Goal: Transaction & Acquisition: Purchase product/service

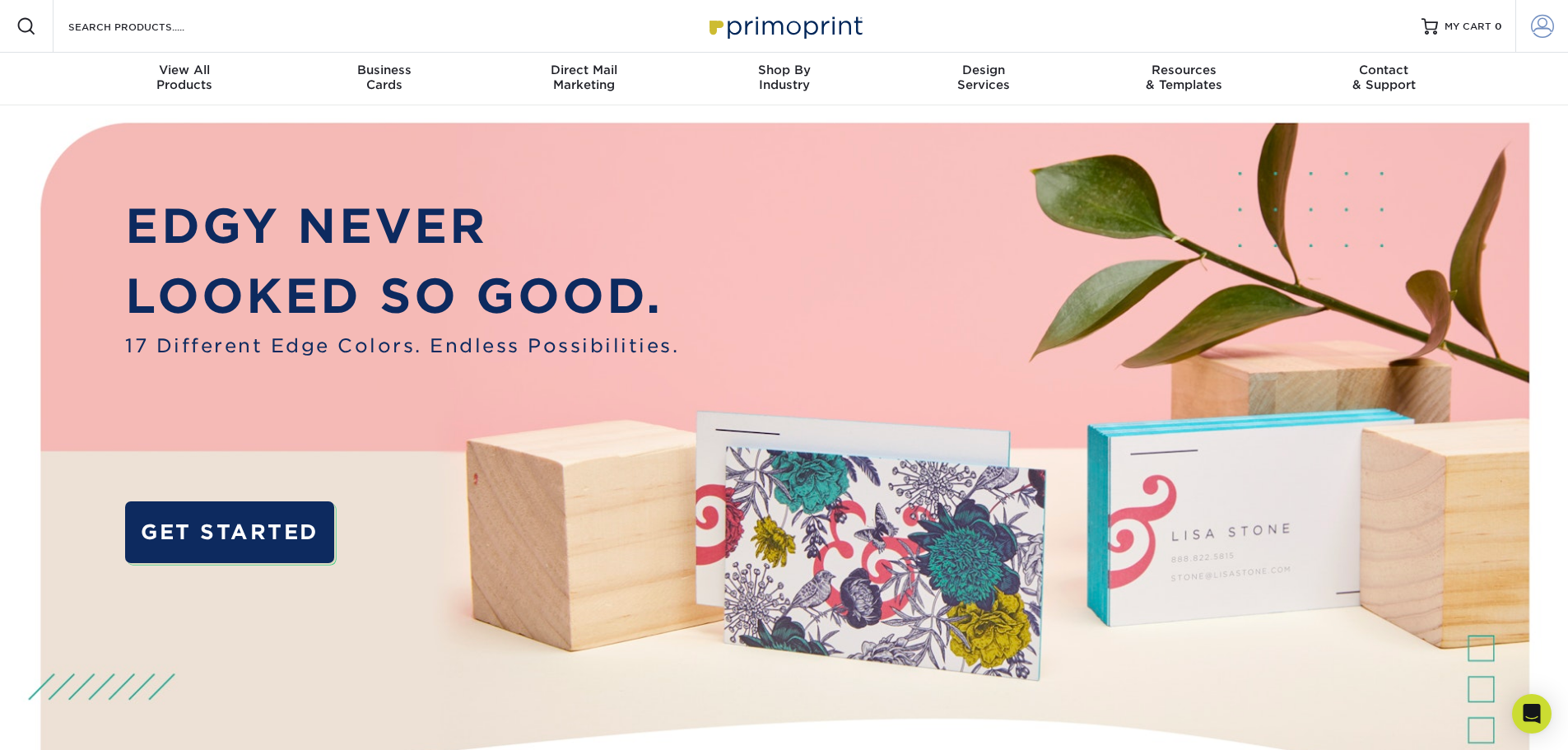
click at [1548, 14] on link "Account" at bounding box center [1541, 26] width 53 height 53
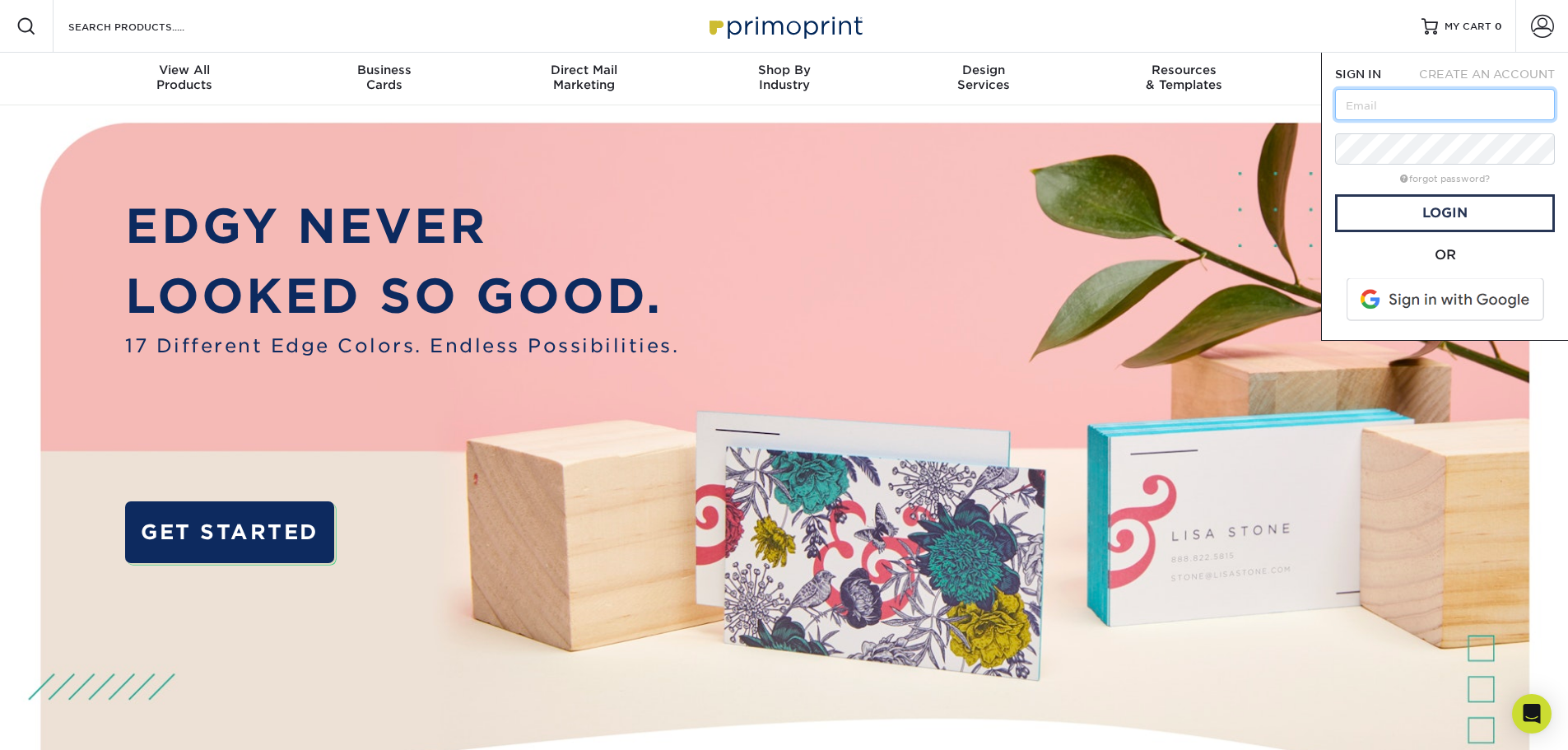
click at [1448, 95] on input "text" at bounding box center [1445, 104] width 220 height 32
type input "toni@contourlandgroup.com"
click at [1028, 7] on div "Resources Menu Search Products Account SIGN IN CREATE AN ACCOUNT toni@contourla…" at bounding box center [784, 26] width 1568 height 53
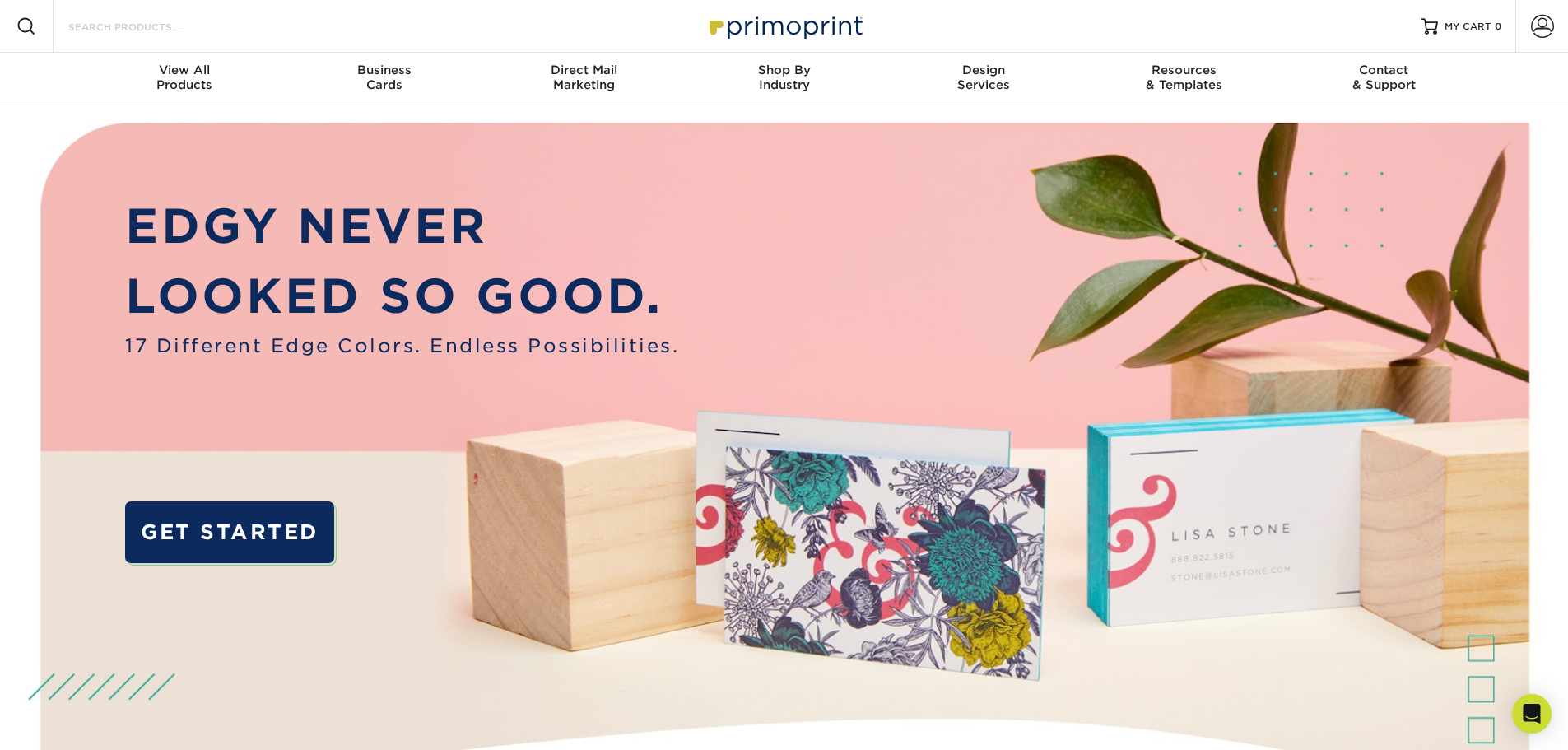
click at [215, 31] on input "Search Products" at bounding box center [147, 26] width 161 height 20
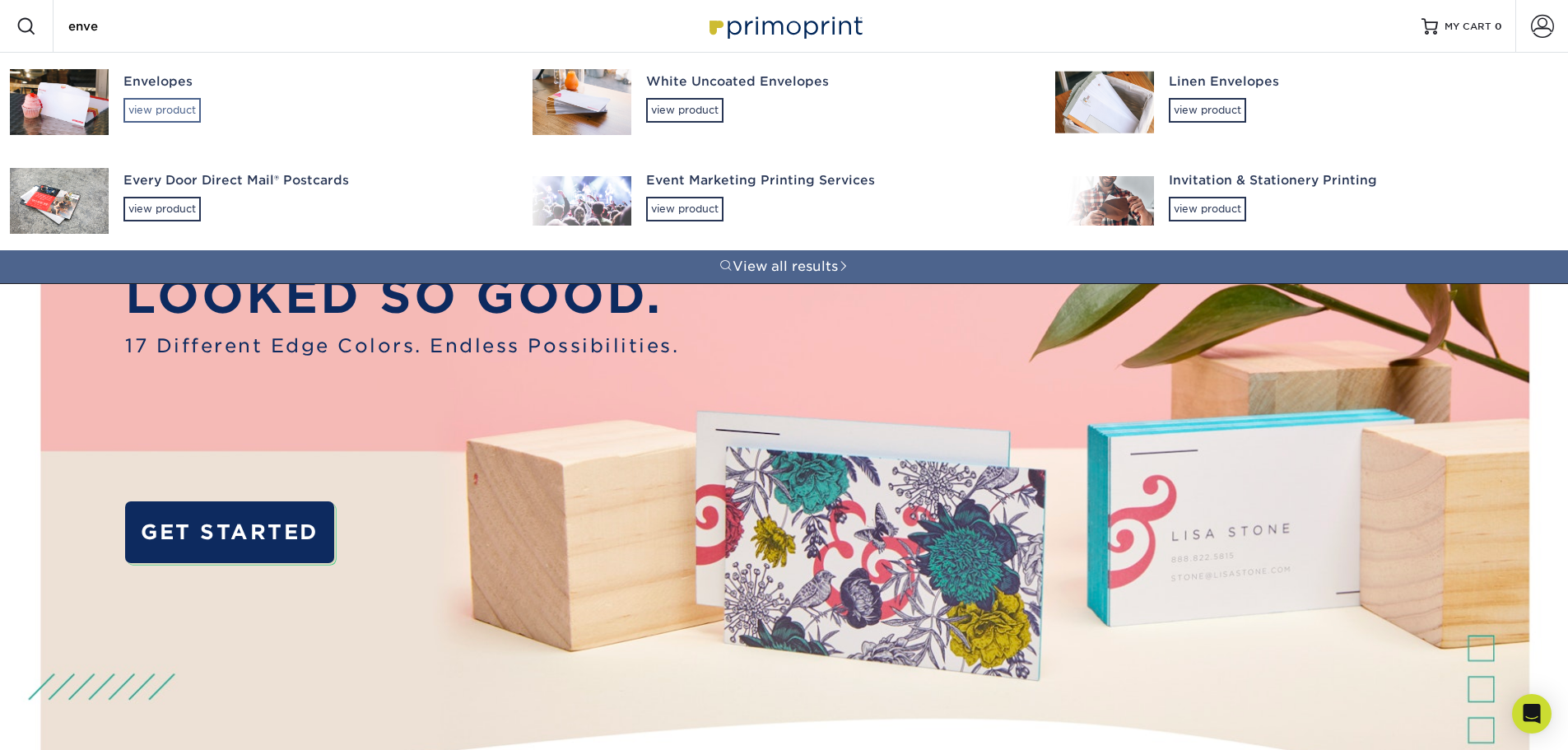
type input "enve"
click at [160, 108] on div "view product" at bounding box center [162, 110] width 77 height 25
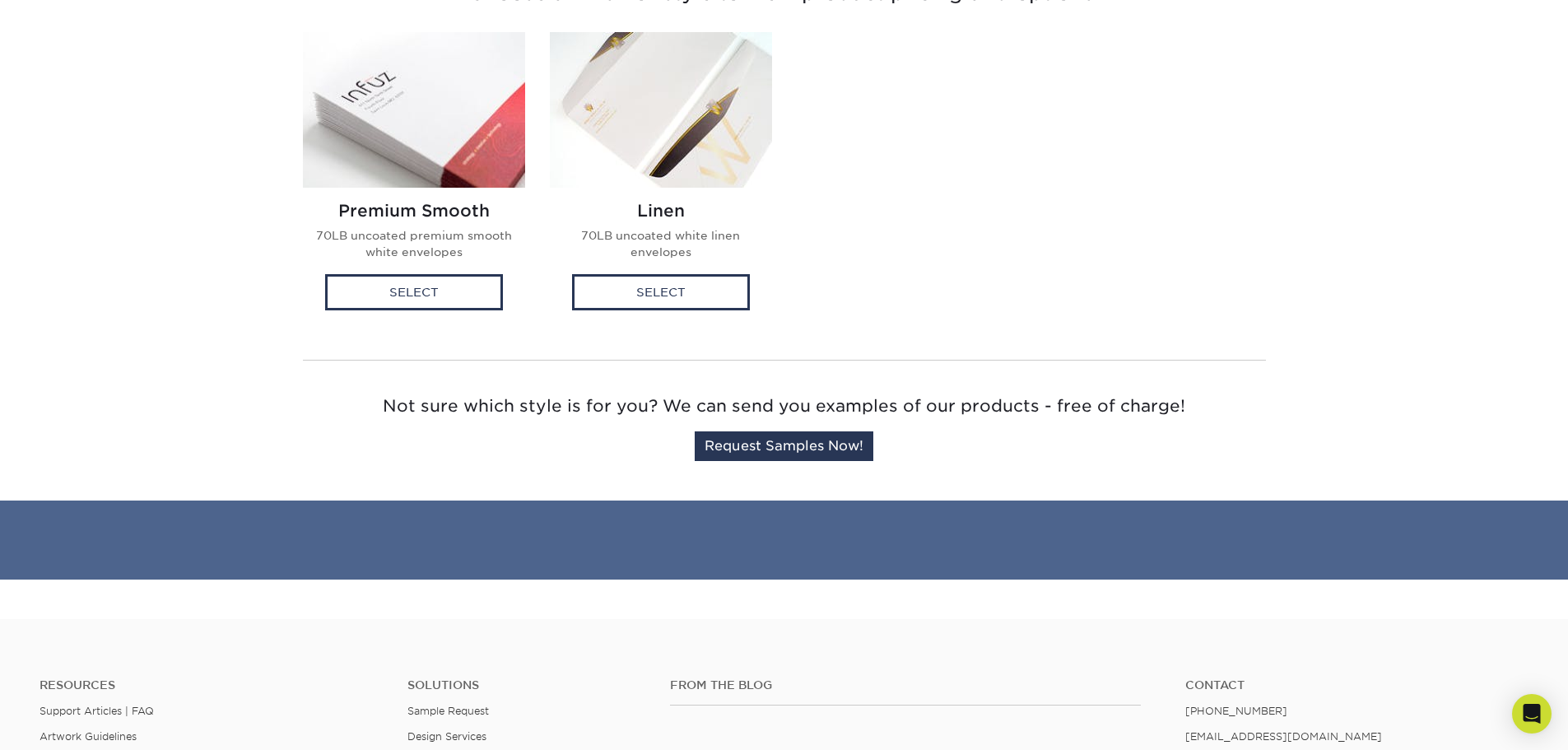
scroll to position [495, 0]
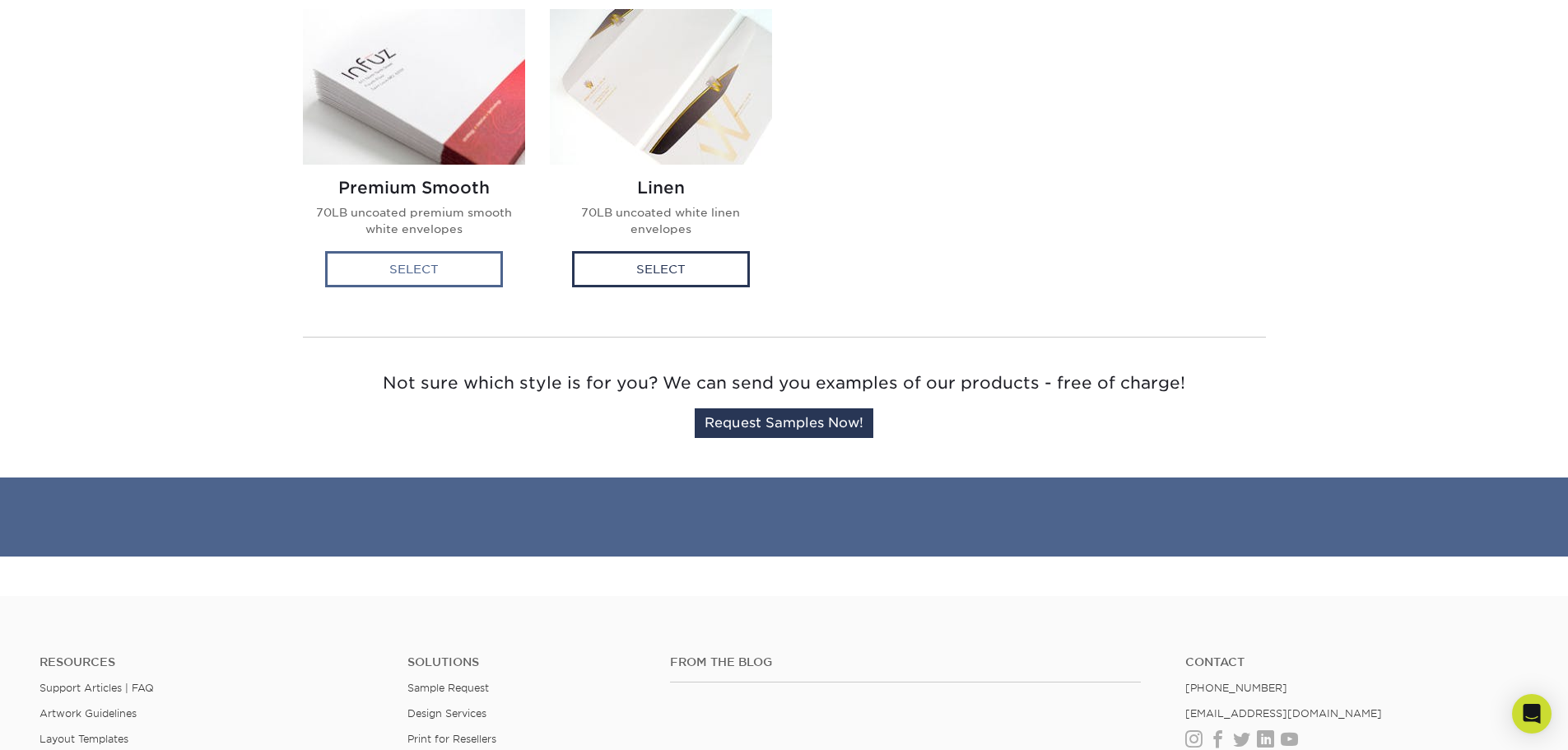
click at [393, 268] on div "Select" at bounding box center [414, 270] width 178 height 36
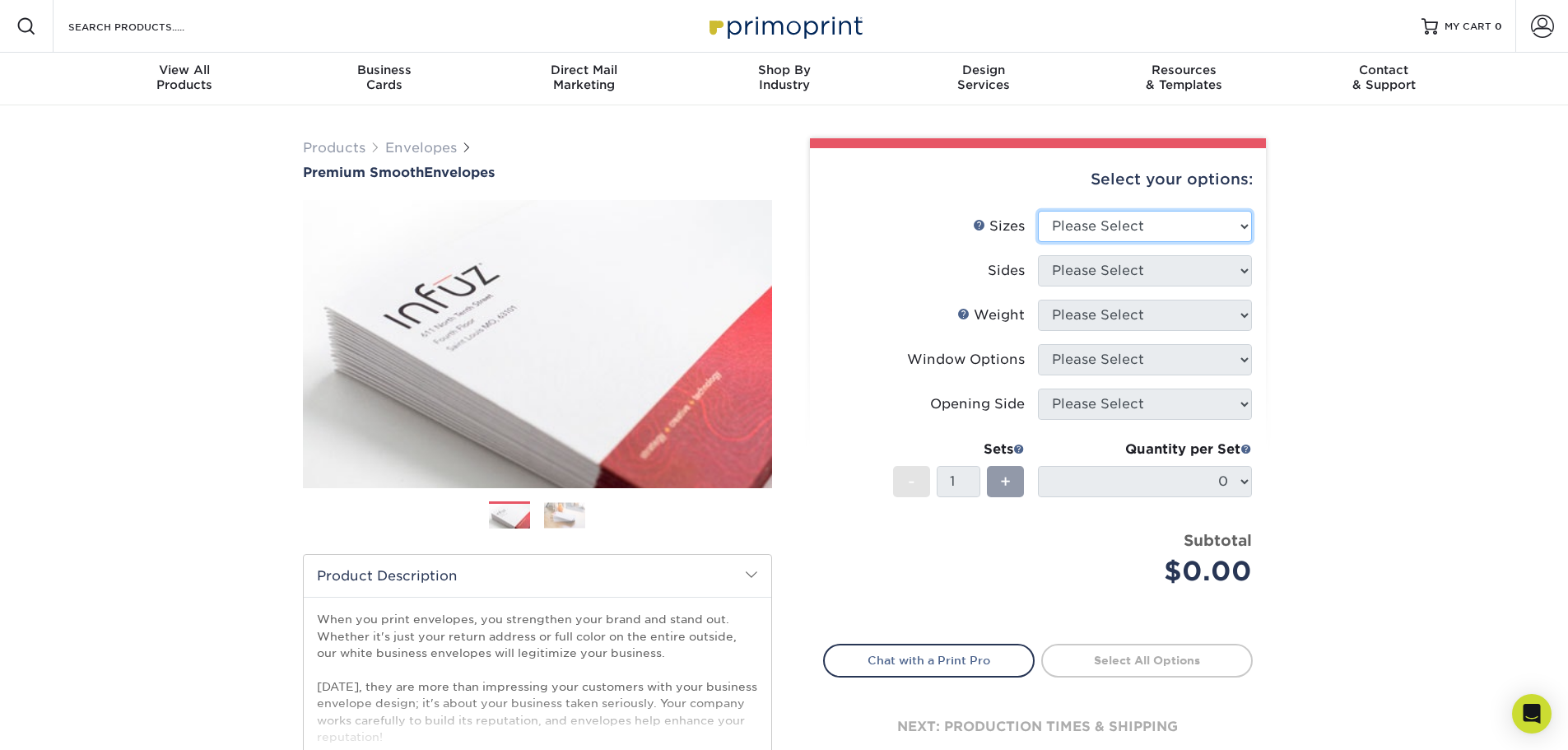
click at [1206, 222] on select "Please Select 8.875" x 3.875" 4.125" x 9.5" 5.25" x 7.25" 9" x 12"" at bounding box center [1145, 226] width 214 height 32
select select "9.00x12.00"
click at [1038, 210] on select "Please Select 8.875" x 3.875" 4.125" x 9.5" 5.25" x 7.25" 9" x 12"" at bounding box center [1145, 226] width 214 height 32
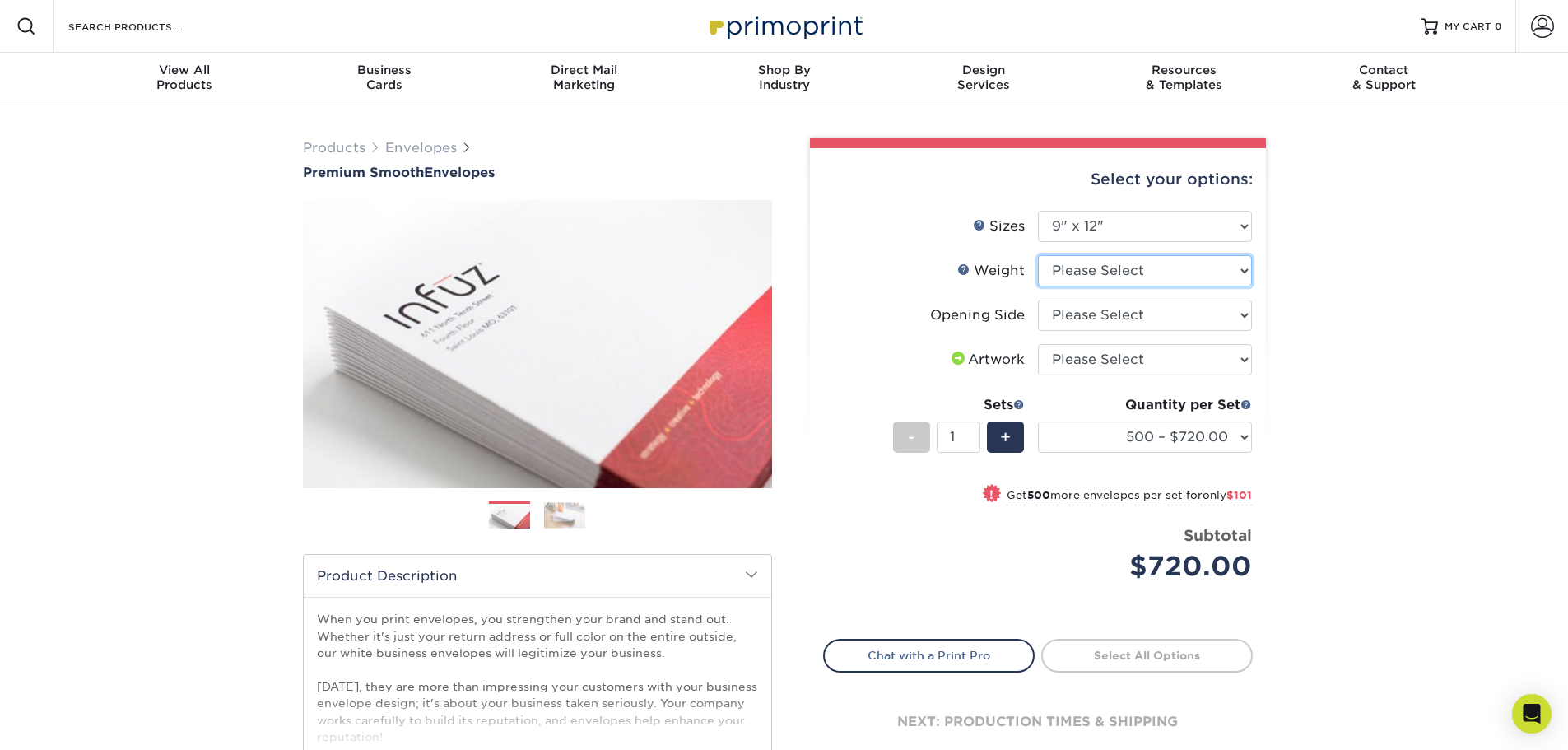
click at [1160, 268] on select "Please Select 70LB" at bounding box center [1145, 271] width 214 height 32
click at [1429, 267] on div "Products Envelopes Premium Smooth Envelopes Previous Next / /" at bounding box center [784, 544] width 1568 height 879
